Goal: Transaction & Acquisition: Purchase product/service

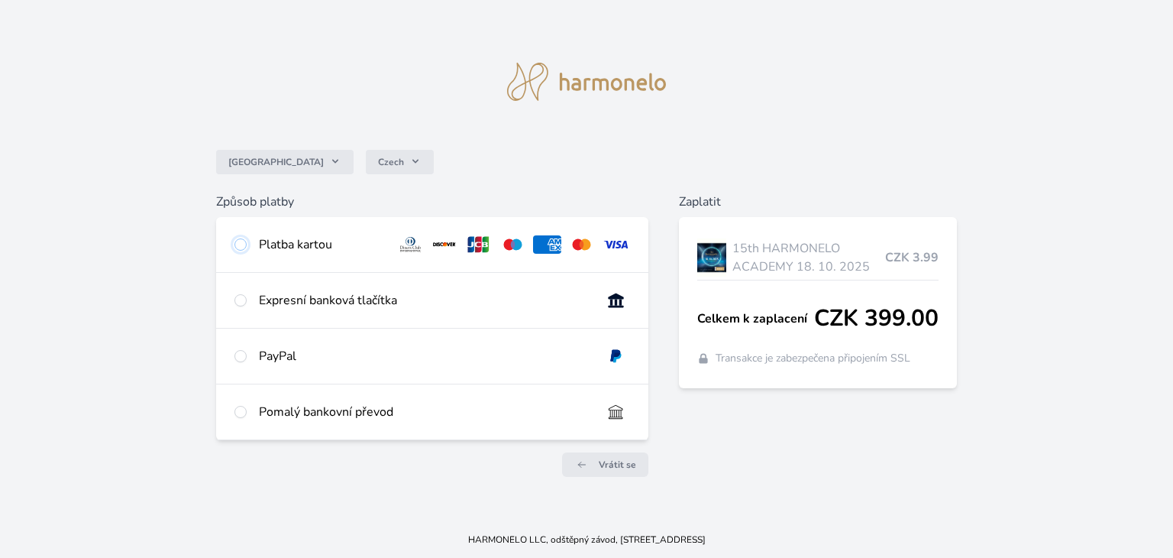
click at [241, 244] on input "radio" at bounding box center [240, 244] width 12 height 12
radio input "true"
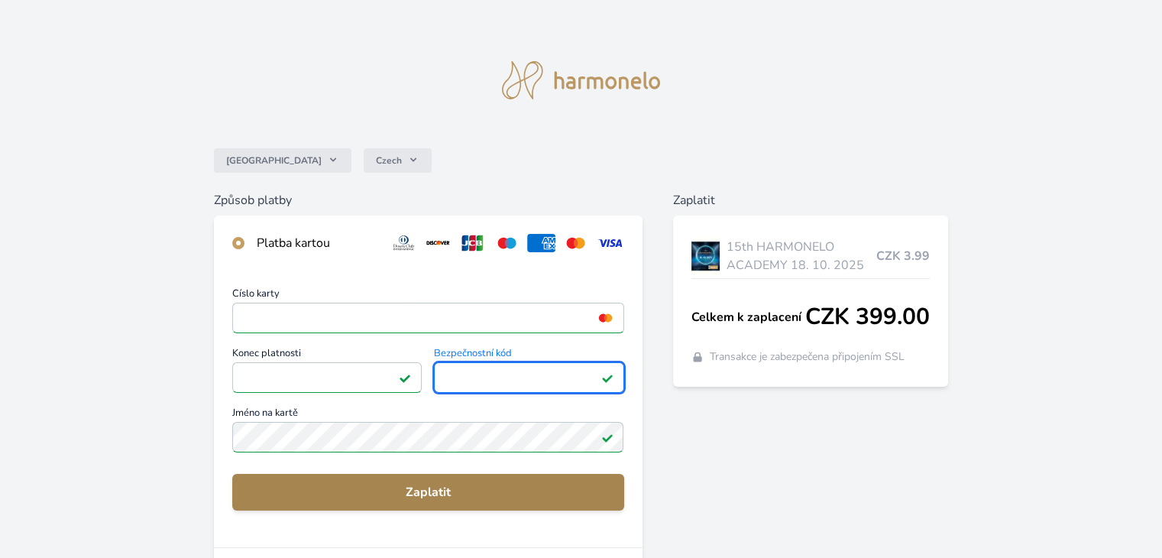
click at [446, 493] on span "Zaplatit" at bounding box center [427, 492] width 367 height 18
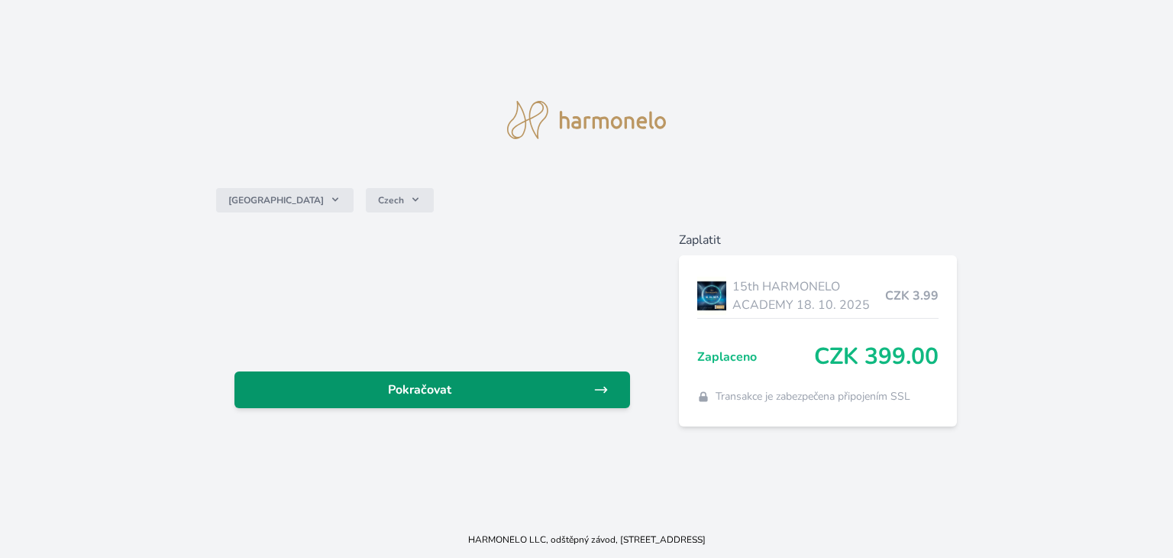
click at [435, 382] on span "Pokračovat" at bounding box center [420, 389] width 347 height 18
